Goal: Information Seeking & Learning: Check status

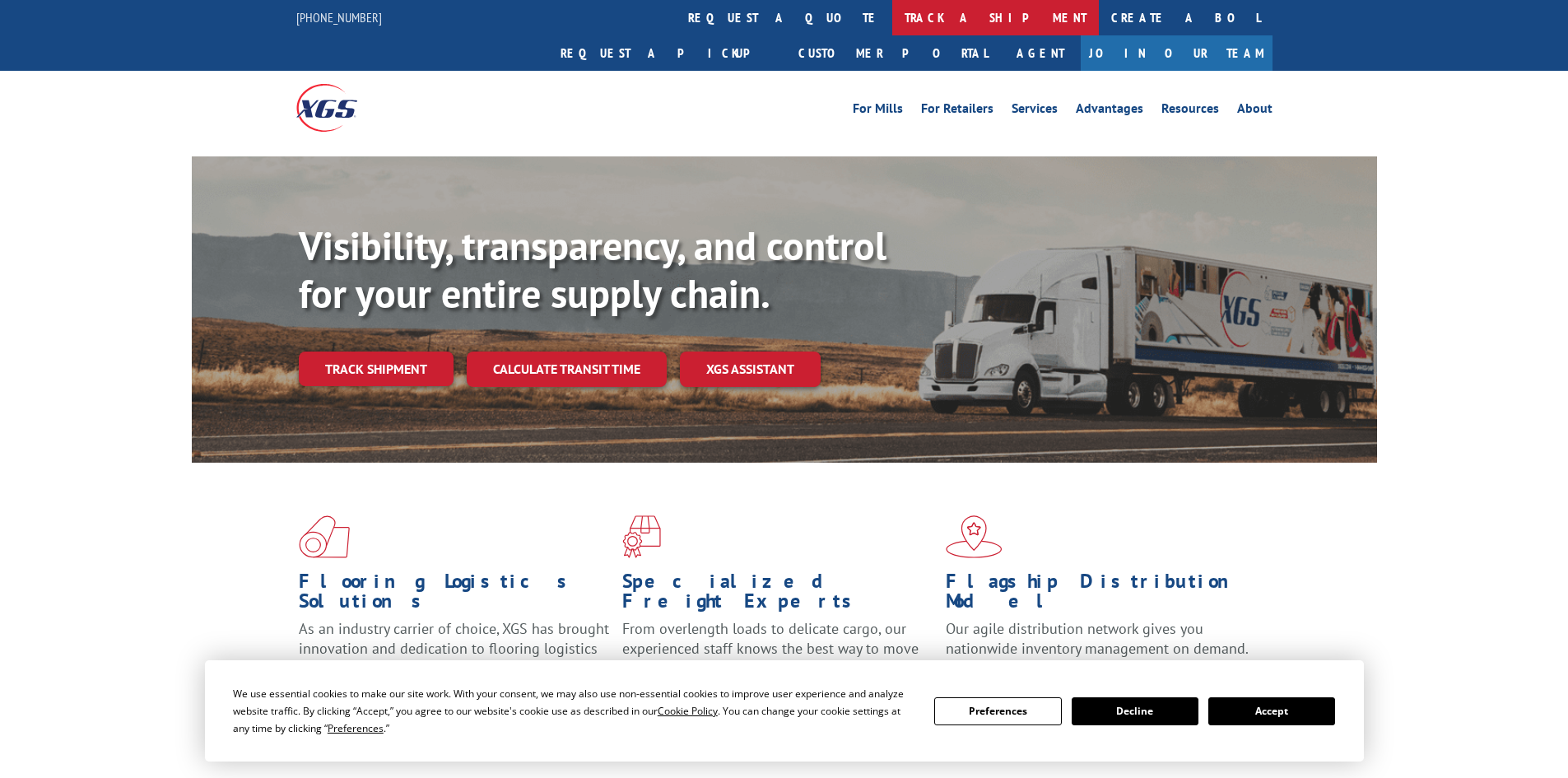
click at [892, 17] on link "track a shipment" at bounding box center [995, 18] width 207 height 35
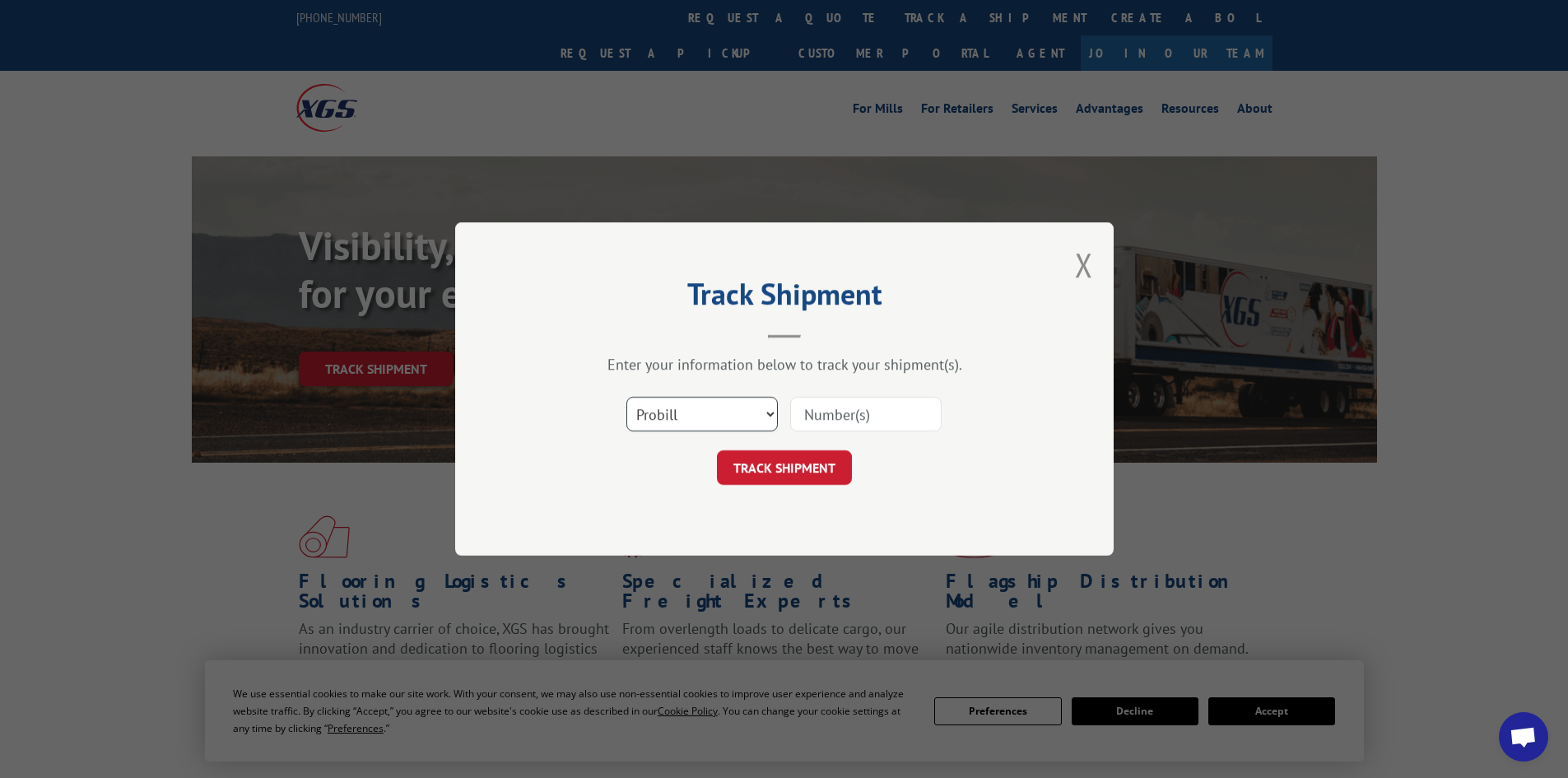
click at [710, 428] on select "Select category... Probill BOL PO" at bounding box center [702, 414] width 152 height 34
select select "bol"
click at [626, 397] on select "Select category... Probill BOL PO" at bounding box center [702, 414] width 152 height 34
click at [802, 414] on input at bounding box center [865, 414] width 152 height 34
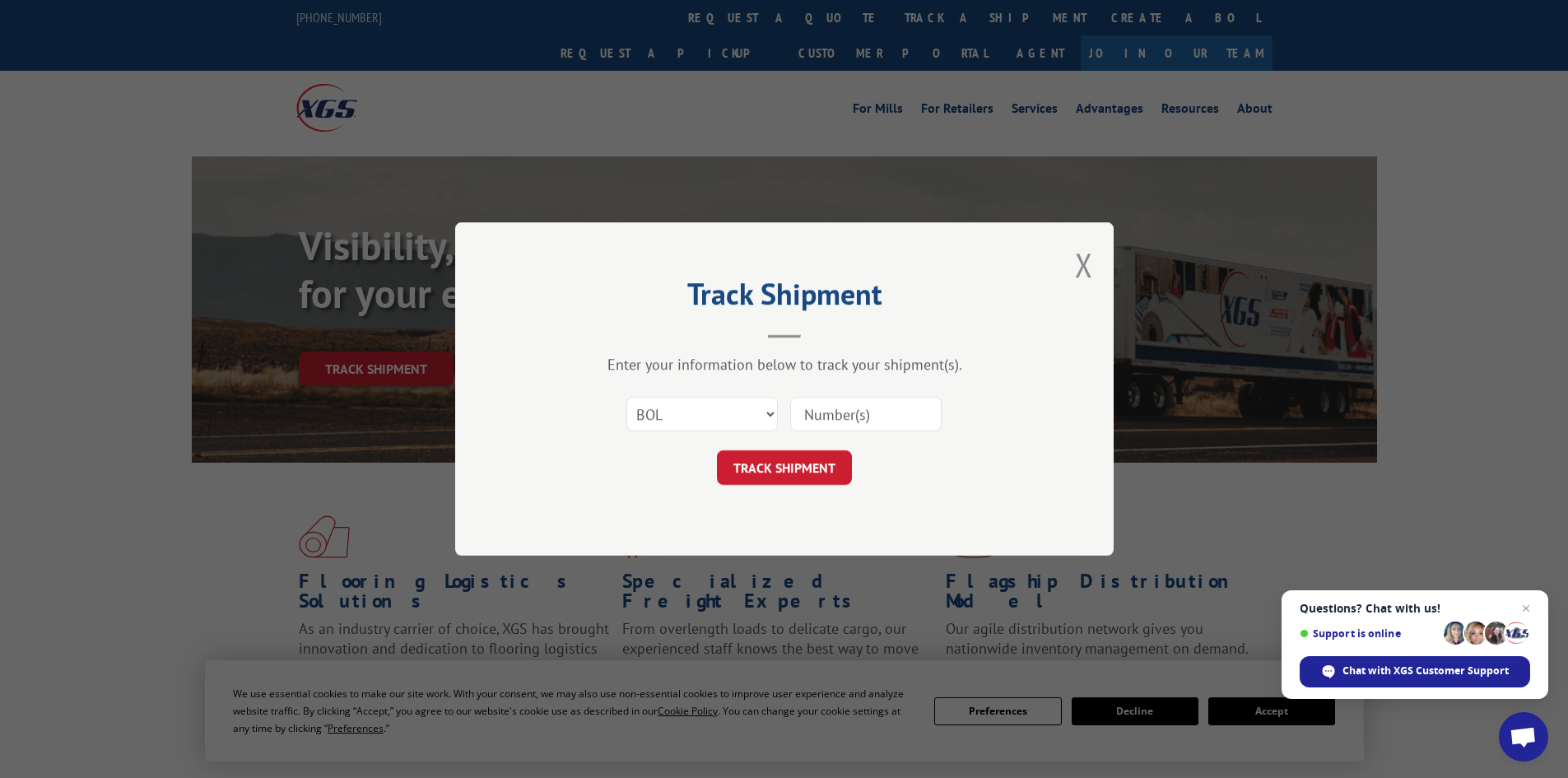
paste input "7037094"
type input "7037094"
click at [827, 457] on button "TRACK SHIPMENT" at bounding box center [784, 467] width 135 height 34
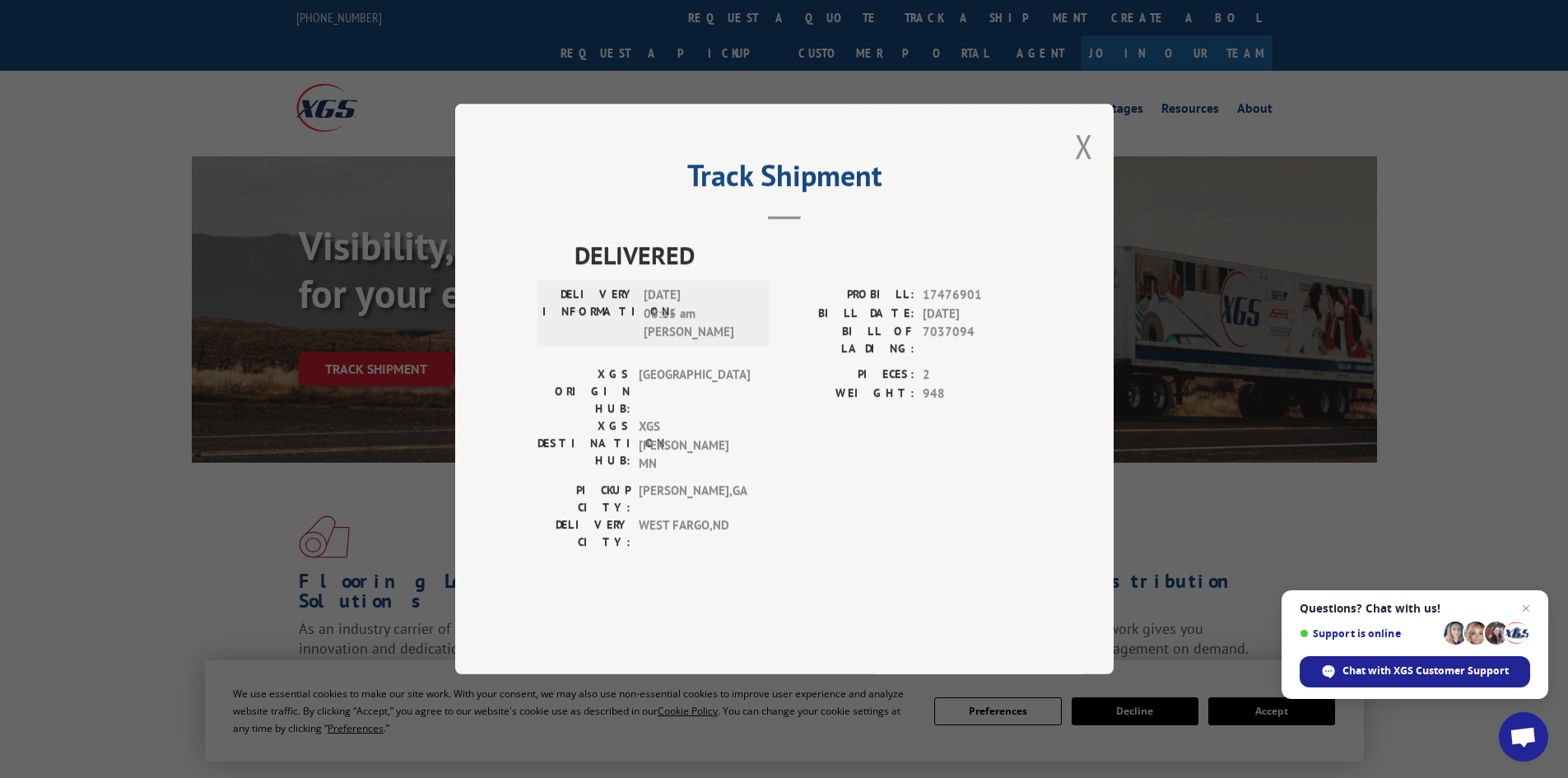
click at [1072, 193] on div "Track Shipment DELIVERED DELIVERY INFORMATION: [DATE] 08:15 am [PERSON_NAME]: 1…" at bounding box center [784, 388] width 659 height 570
click at [1076, 168] on button "Close modal" at bounding box center [1084, 146] width 18 height 44
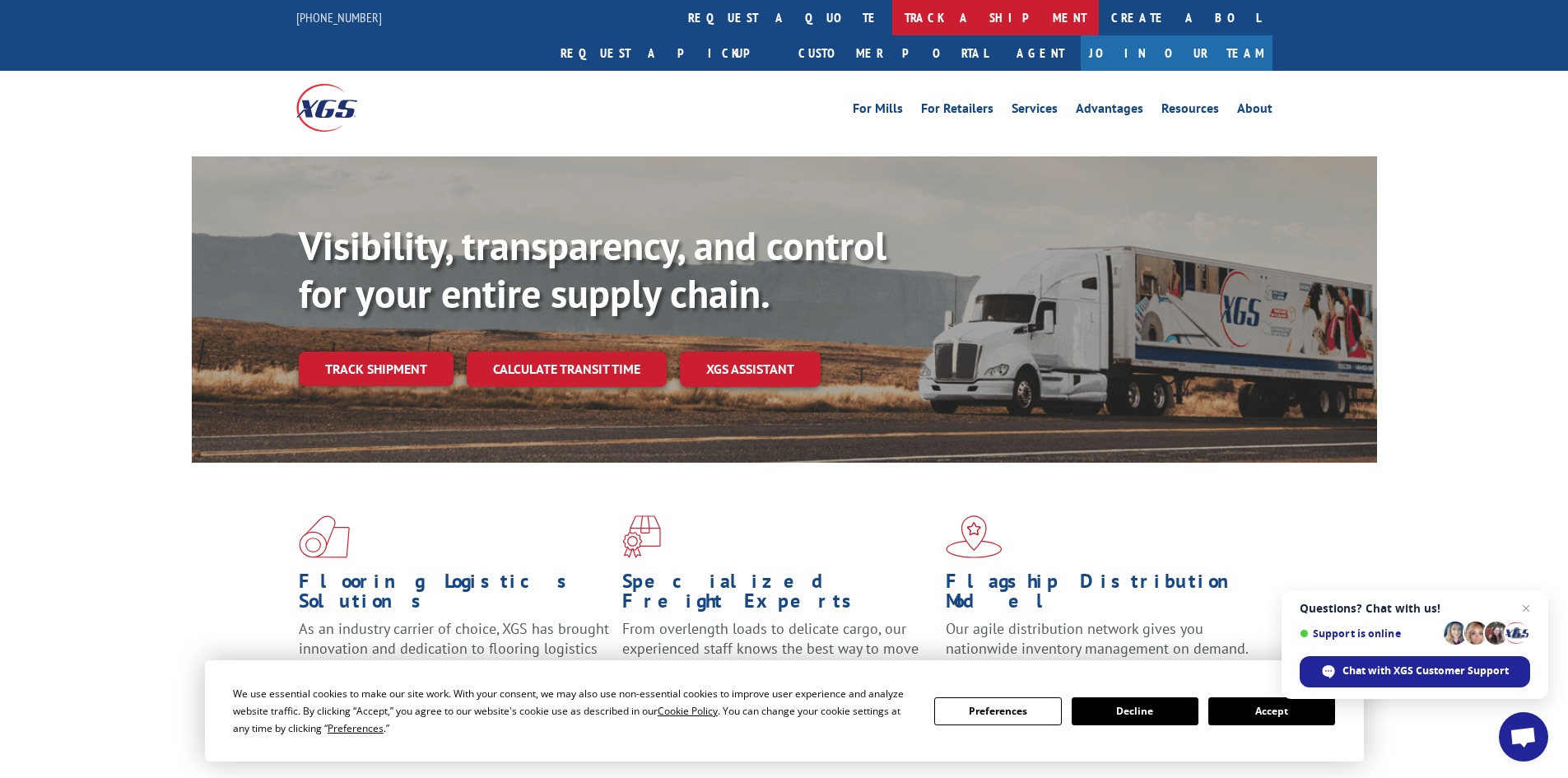
click at [892, 20] on link "track a shipment" at bounding box center [995, 18] width 207 height 35
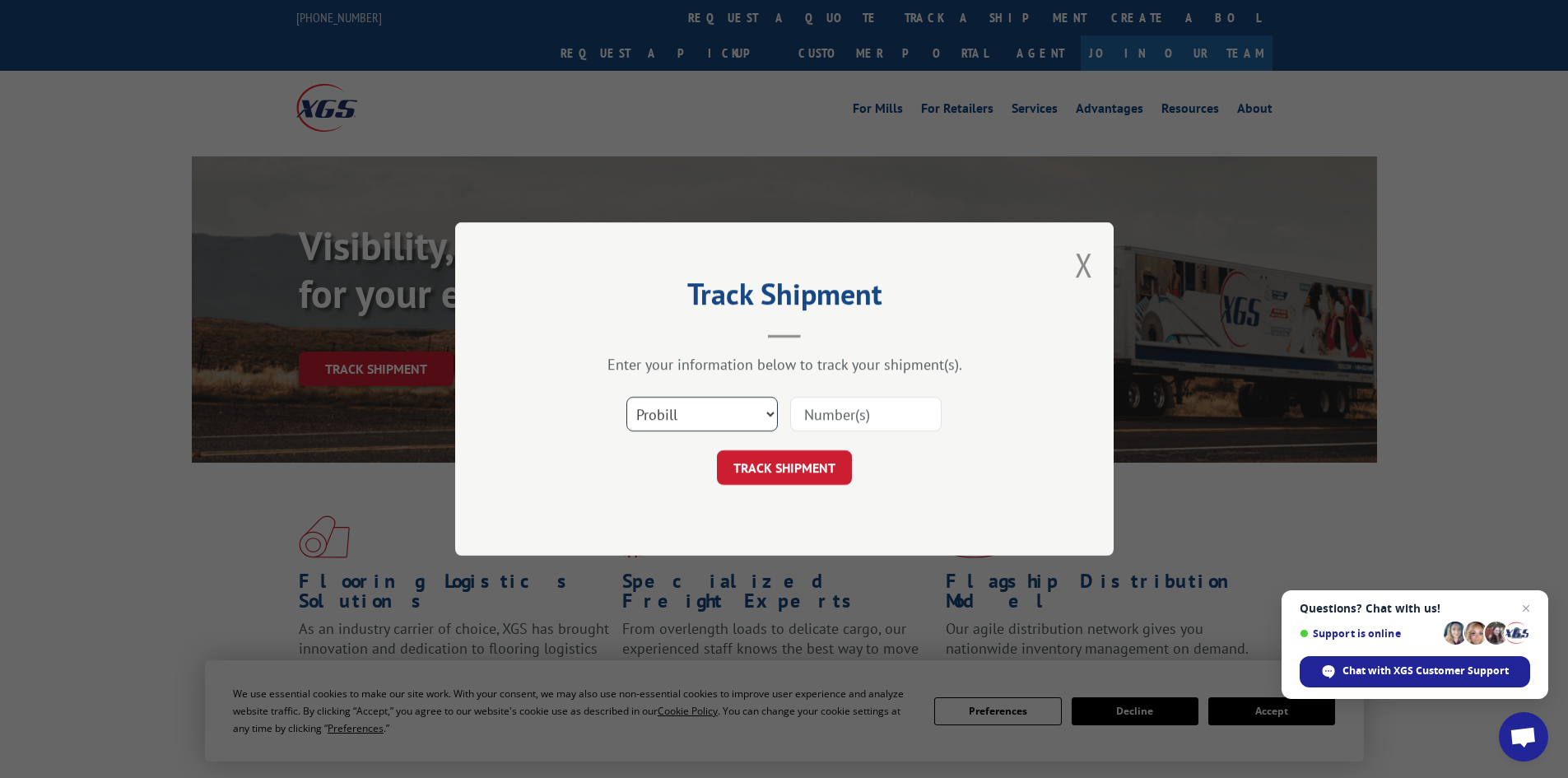
click at [687, 414] on select "Select category... Probill BOL PO" at bounding box center [702, 414] width 152 height 34
select select "bol"
click at [626, 397] on select "Select category... Probill BOL PO" at bounding box center [702, 414] width 152 height 34
paste input "5562624"
type input "5562624"
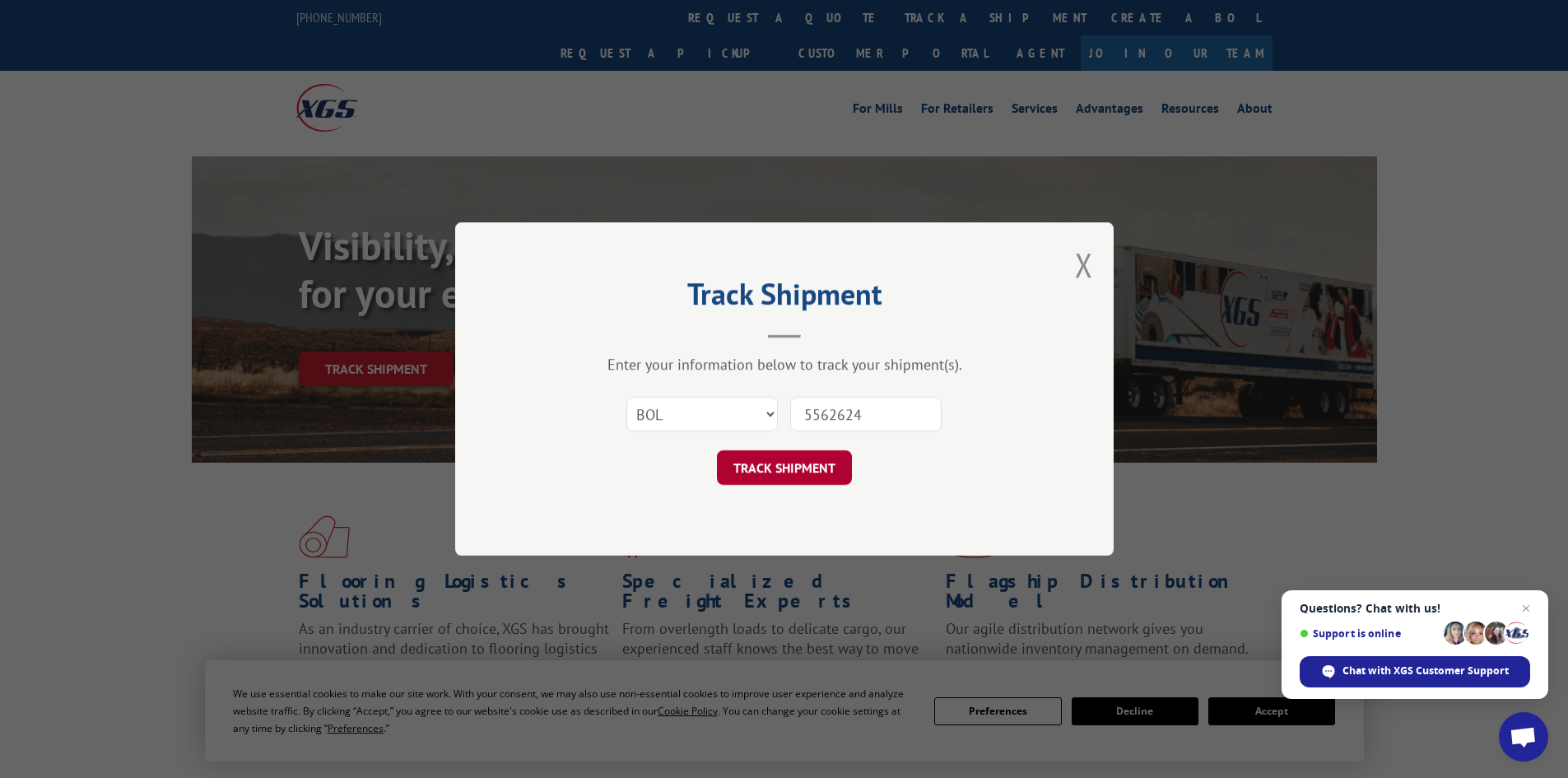
click at [802, 457] on button "TRACK SHIPMENT" at bounding box center [784, 467] width 135 height 34
